Goal: Transaction & Acquisition: Purchase product/service

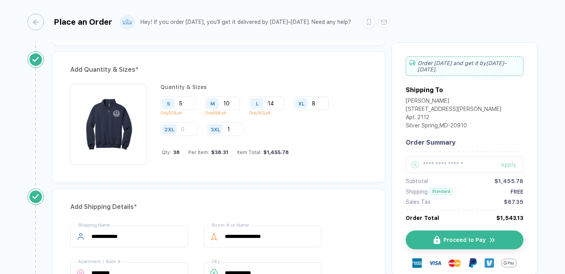
scroll to position [367, 0]
click at [290, 179] on div "Add Quantity & Sizes * Quantity & Sizes S 5 Only 533 Left M 10 Only 698 Left L …" at bounding box center [218, 116] width 333 height 131
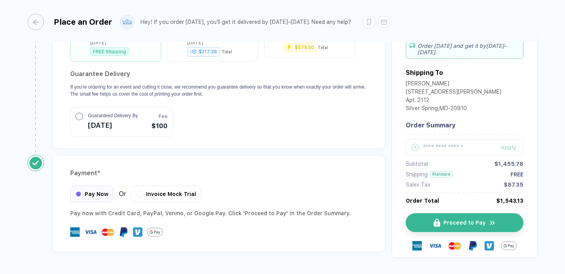
scroll to position [735, 0]
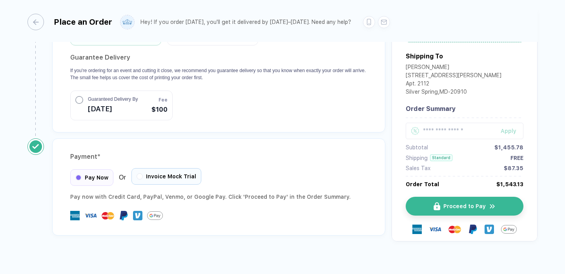
click at [159, 168] on div "Invoice Mock Trial" at bounding box center [166, 176] width 70 height 16
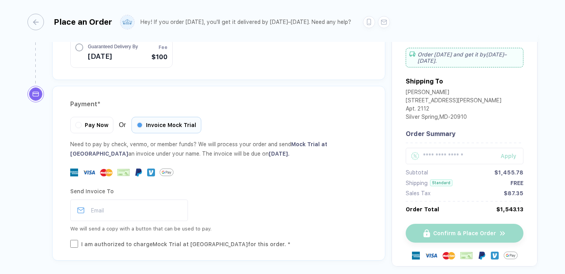
scroll to position [813, 0]
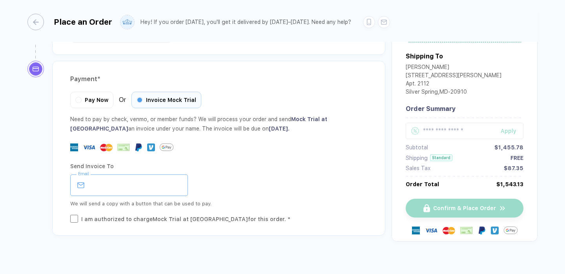
click at [106, 176] on input "email" at bounding box center [129, 185] width 118 height 22
type input "**********"
click at [219, 176] on div "**********" at bounding box center [218, 185] width 297 height 22
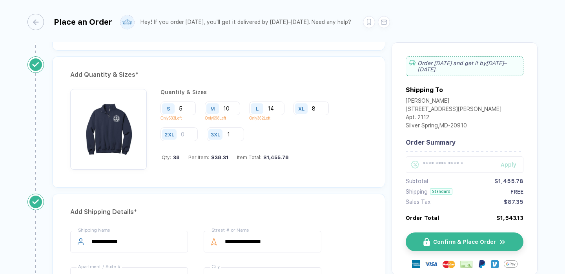
scroll to position [340, 0]
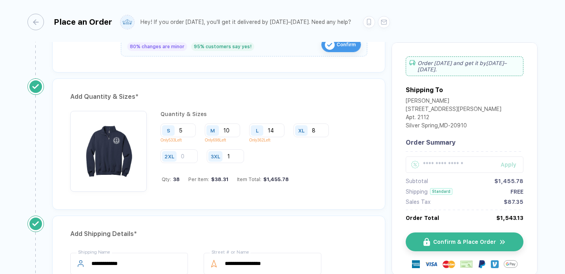
click at [116, 149] on img "button" at bounding box center [108, 149] width 69 height 69
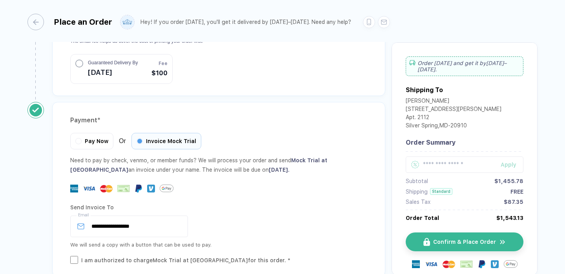
scroll to position [813, 0]
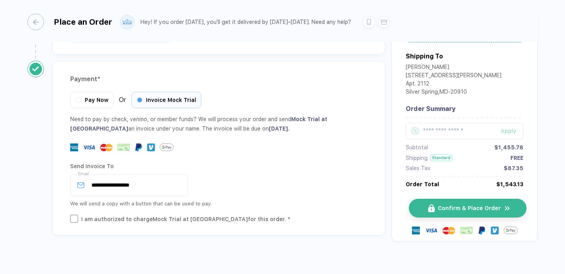
click at [451, 205] on span "Confirm & Place Order" at bounding box center [469, 208] width 63 height 6
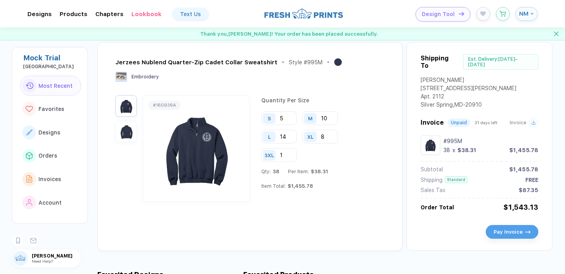
scroll to position [28, 0]
